Goal: Task Accomplishment & Management: Use online tool/utility

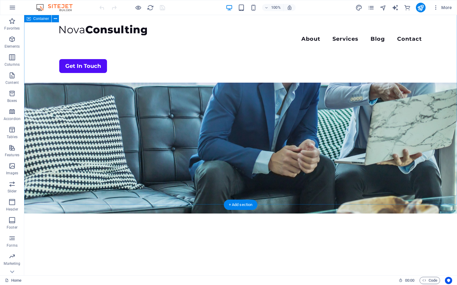
scroll to position [53, 0]
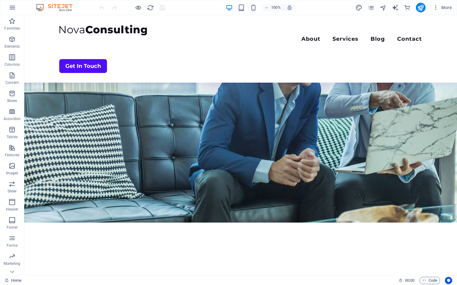
click at [393, 12] on div "More" at bounding box center [404, 8] width 99 height 10
click at [396, 7] on icon "text_generator" at bounding box center [395, 7] width 7 height 7
select select "English"
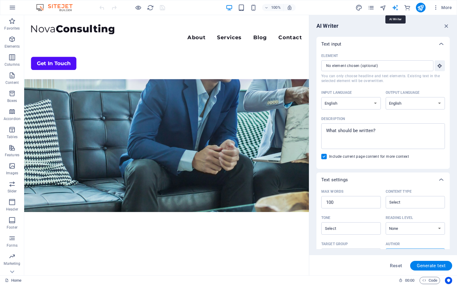
scroll to position [0, 0]
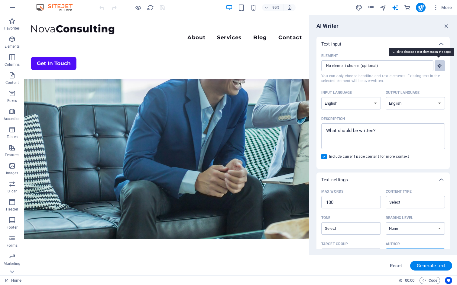
click at [436, 69] on button "Element ​ You can only choose headline and text elements. Existing text in the …" at bounding box center [439, 65] width 10 height 11
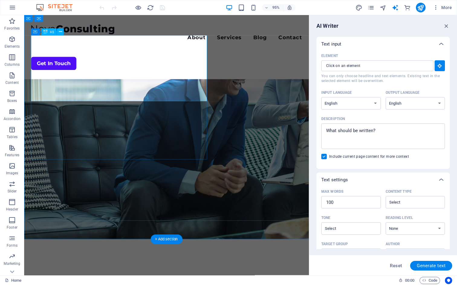
type input "#ed-949776609"
type textarea "x"
type input "10"
type textarea "x"
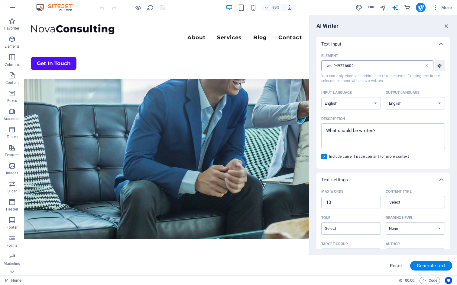
click at [427, 67] on icon at bounding box center [426, 65] width 5 height 5
click at [424, 67] on input "#ed-949776609" at bounding box center [372, 65] width 103 height 11
click at [434, 44] on div at bounding box center [441, 44] width 15 height 15
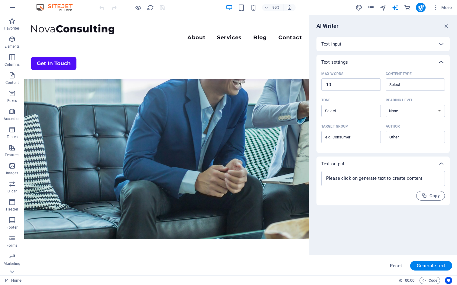
click at [438, 62] on icon at bounding box center [440, 62] width 7 height 7
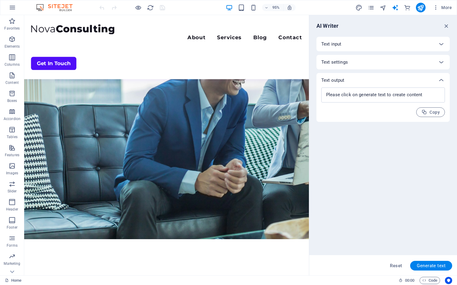
click at [447, 35] on div "AI Writer Text input Element ​ You can only choose headline and text elements. …" at bounding box center [383, 145] width 148 height 261
click at [433, 10] on icon "button" at bounding box center [436, 8] width 6 height 6
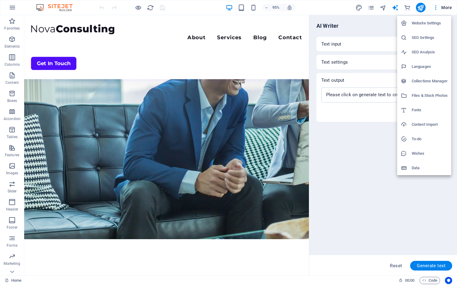
click at [431, 22] on h6 "Website Settings" at bounding box center [429, 23] width 36 height 7
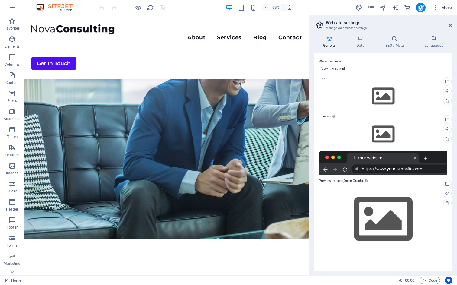
click at [434, 9] on icon "button" at bounding box center [436, 8] width 6 height 6
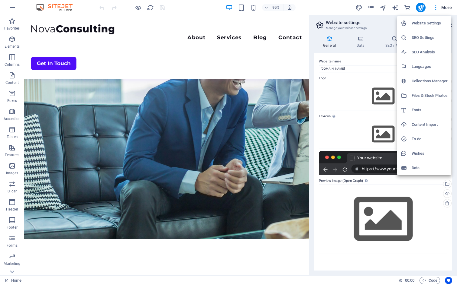
click at [428, 125] on h6 "Content Import" at bounding box center [429, 124] width 36 height 7
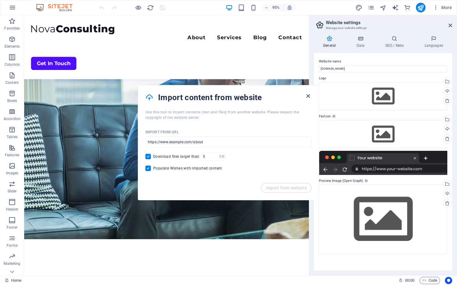
click at [306, 96] on icon "button" at bounding box center [308, 96] width 7 height 7
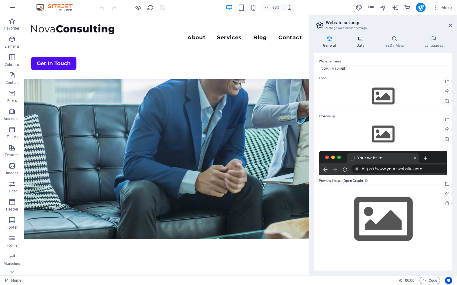
click at [359, 40] on icon at bounding box center [360, 39] width 26 height 6
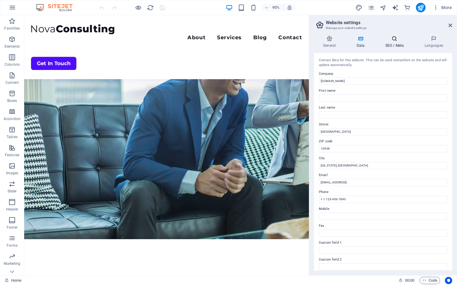
click at [393, 43] on h4 "SEO / Meta" at bounding box center [395, 42] width 39 height 13
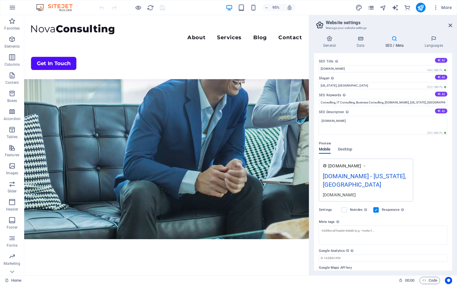
click at [374, 9] on icon "pages" at bounding box center [370, 7] width 7 height 7
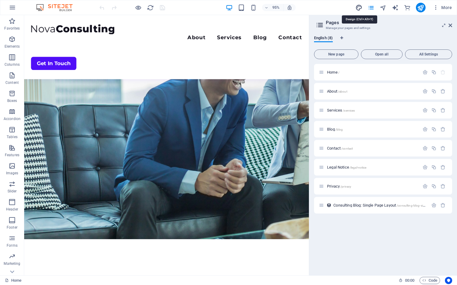
click at [360, 9] on icon "design" at bounding box center [358, 7] width 7 height 7
select select "700"
select select "rem"
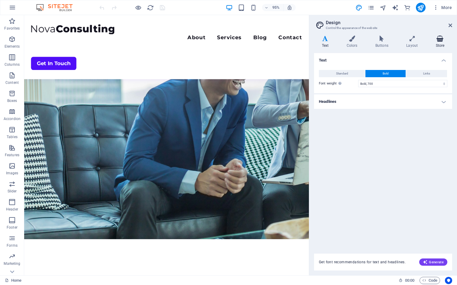
click at [435, 42] on h4 "Store" at bounding box center [440, 42] width 24 height 13
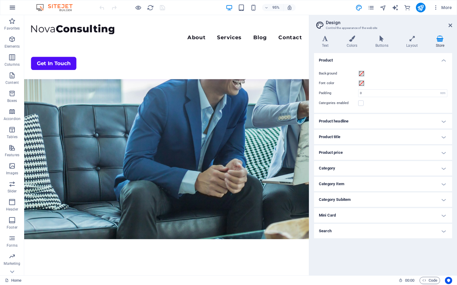
click at [11, 9] on icon "button" at bounding box center [12, 7] width 7 height 7
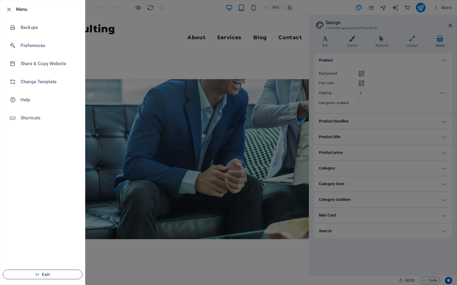
click at [47, 275] on span "Exit" at bounding box center [42, 274] width 69 height 5
